Goal: Transaction & Acquisition: Subscribe to service/newsletter

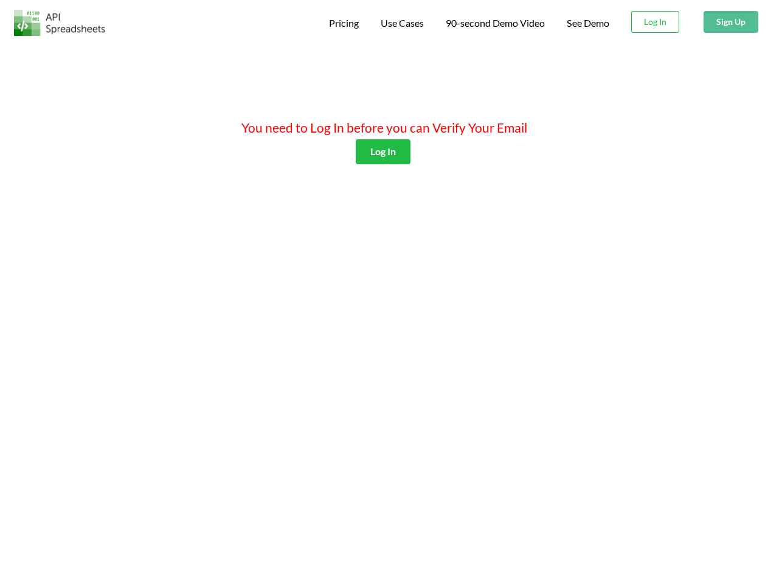
click at [342, 23] on span "Pricing" at bounding box center [344, 23] width 30 height 12
click at [401, 23] on span "Use Cases" at bounding box center [402, 23] width 43 height 12
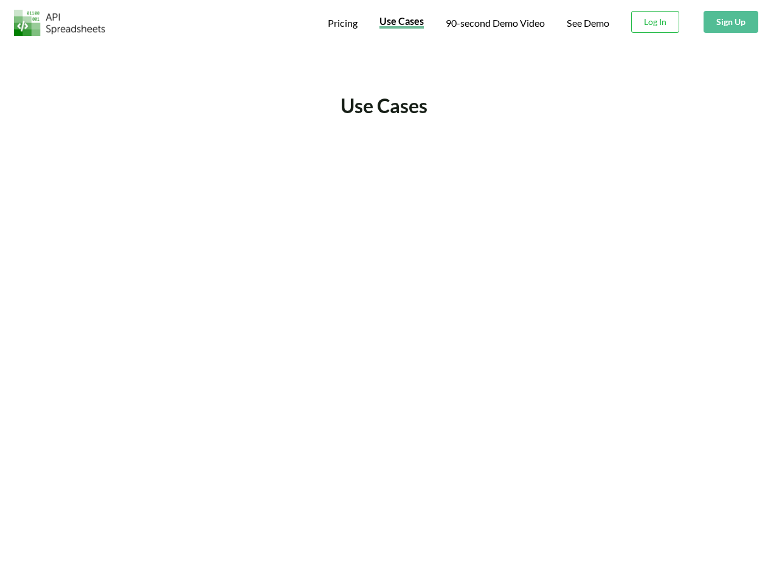
click at [494, 23] on span "90-second Demo Video" at bounding box center [495, 23] width 99 height 10
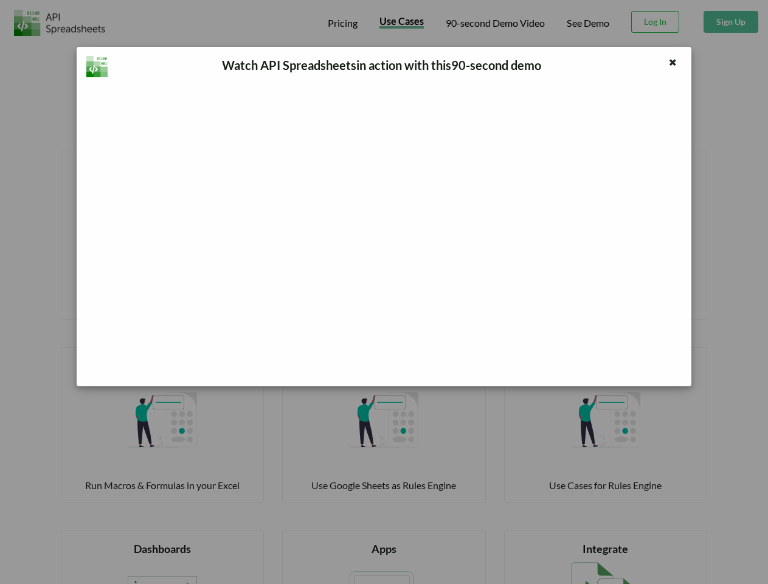
click at [655, 22] on div "Watch API Spreadsheets in action with this 90 -second demo" at bounding box center [384, 292] width 768 height 584
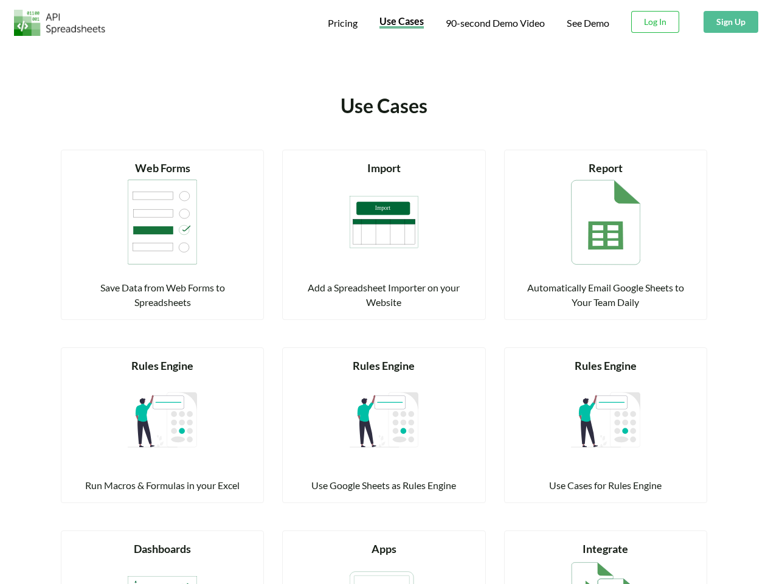
click at [730, 22] on button "Sign Up" at bounding box center [730, 22] width 55 height 22
click at [382, 151] on div "Read more Import Add a Spreadsheet Importer on your Website" at bounding box center [383, 235] width 203 height 170
